Goal: Check status: Check status

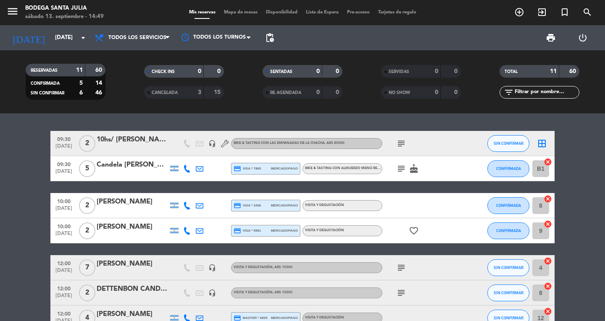
scroll to position [126, 0]
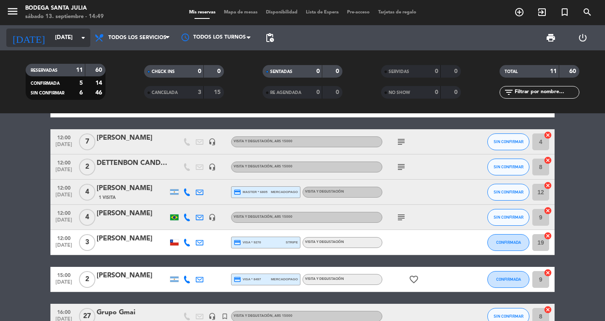
click at [82, 34] on icon "arrow_drop_down" at bounding box center [83, 38] width 10 height 10
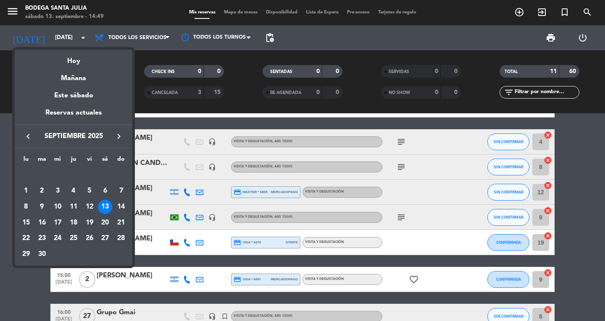
click at [109, 207] on div "13" at bounding box center [105, 207] width 14 height 14
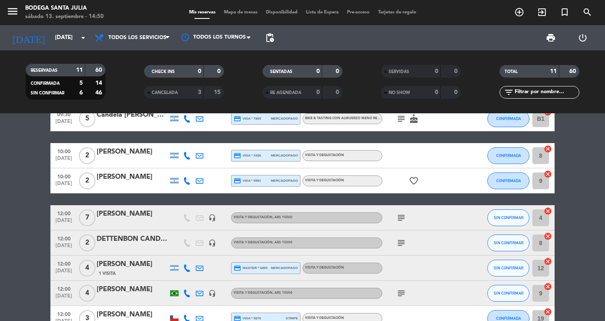
scroll to position [0, 0]
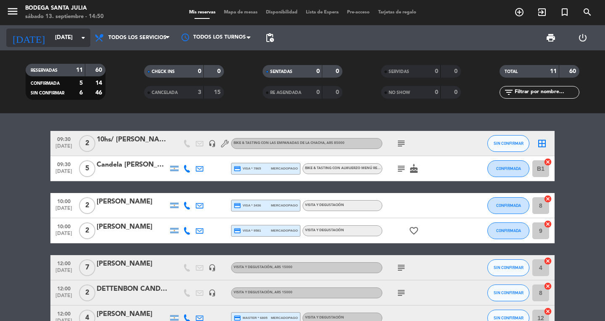
click at [85, 39] on icon "arrow_drop_down" at bounding box center [83, 38] width 10 height 10
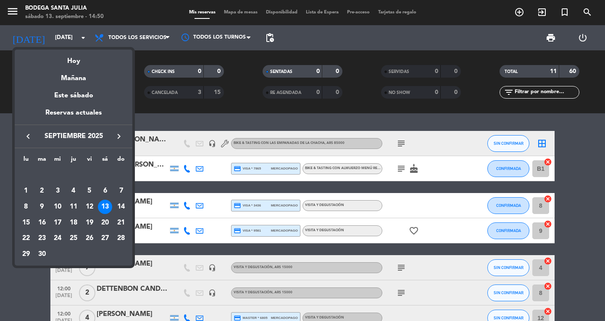
click at [108, 209] on div "13" at bounding box center [105, 207] width 14 height 14
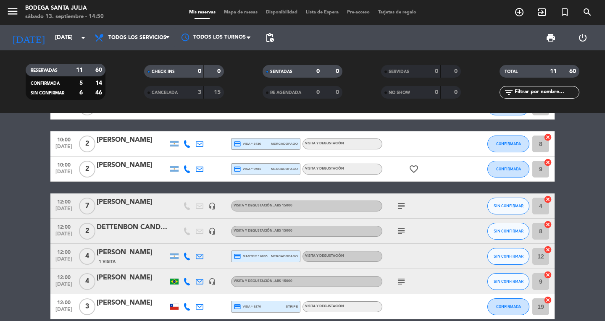
scroll to position [126, 0]
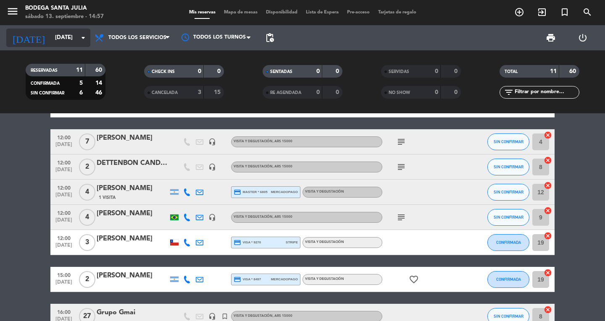
click at [51, 34] on input "[DATE]" at bounding box center [88, 37] width 74 height 15
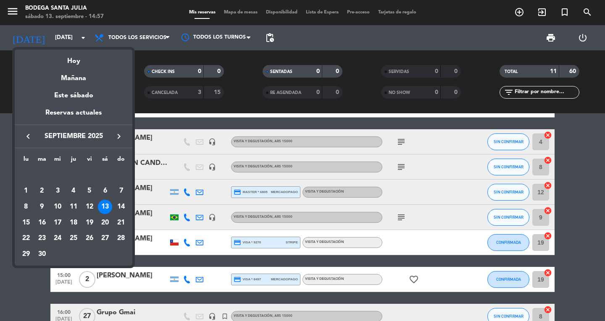
click at [7, 296] on div at bounding box center [302, 160] width 605 height 321
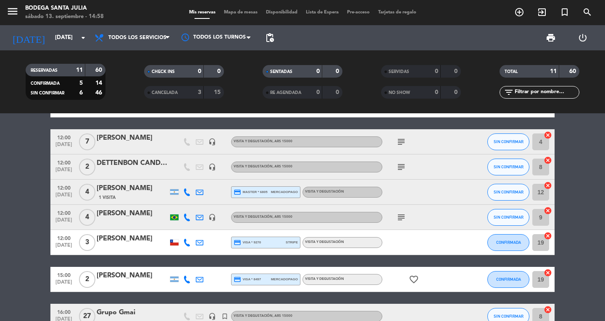
scroll to position [0, 0]
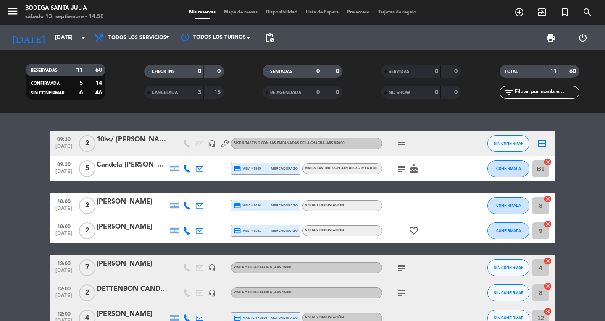
click at [402, 142] on icon "subject" at bounding box center [401, 144] width 10 height 10
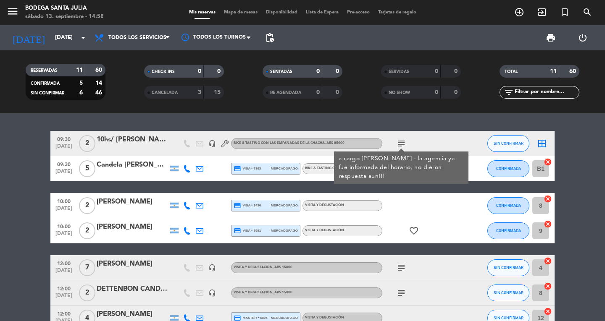
click at [402, 142] on icon "subject" at bounding box center [401, 144] width 10 height 10
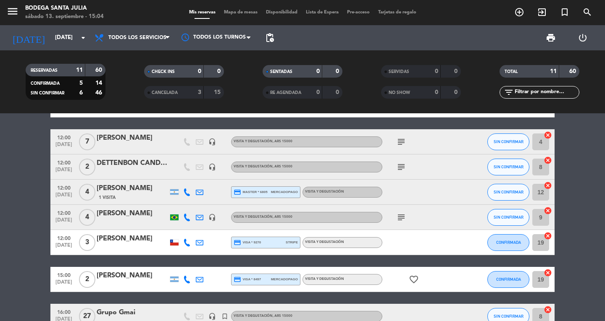
scroll to position [176, 0]
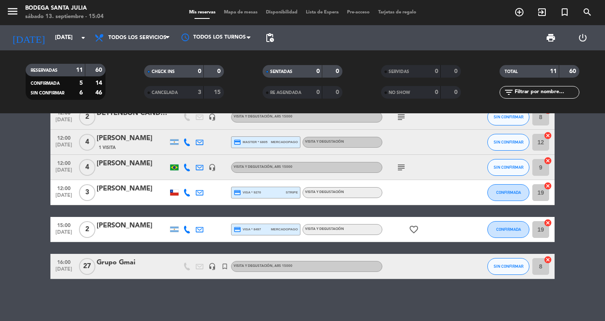
click at [414, 229] on icon "favorite_border" at bounding box center [414, 230] width 10 height 10
click at [3, 271] on bookings-row "09:30 [DATE] 2 10hs/ [PERSON_NAME] headset_mic Bike & Tasting con las empanadas…" at bounding box center [302, 117] width 605 height 324
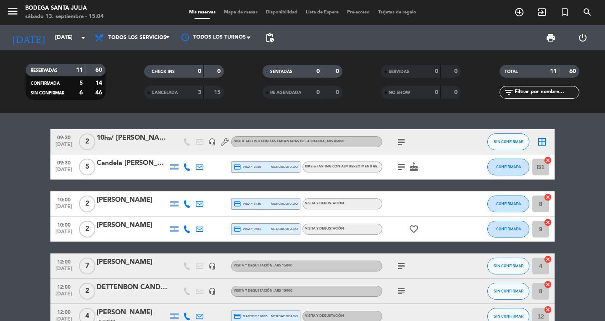
scroll to position [0, 0]
